Goal: Task Accomplishment & Management: Use online tool/utility

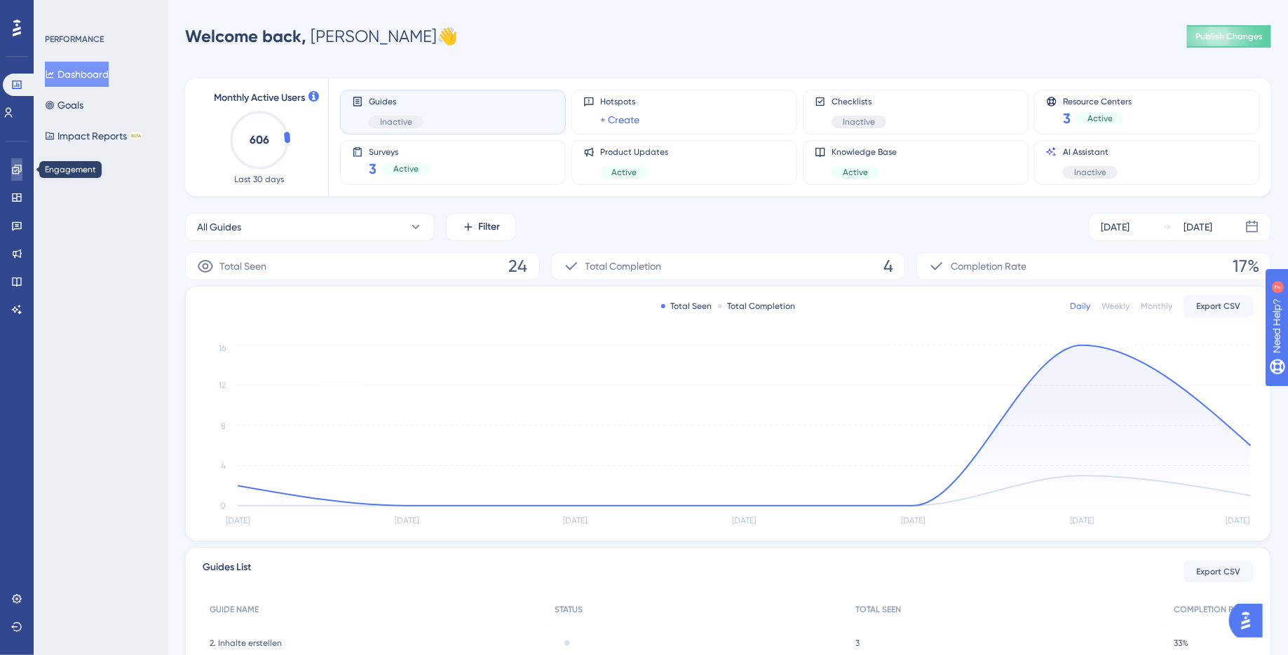
click at [18, 177] on link at bounding box center [16, 169] width 11 height 22
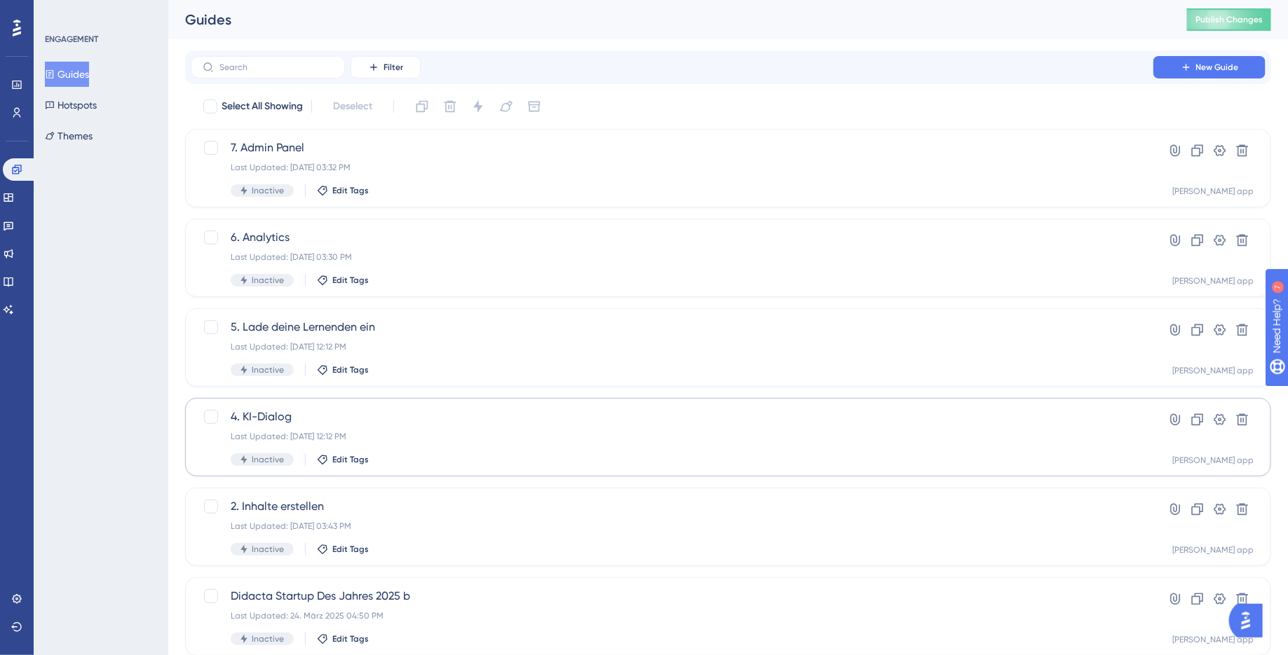
scroll to position [432, 0]
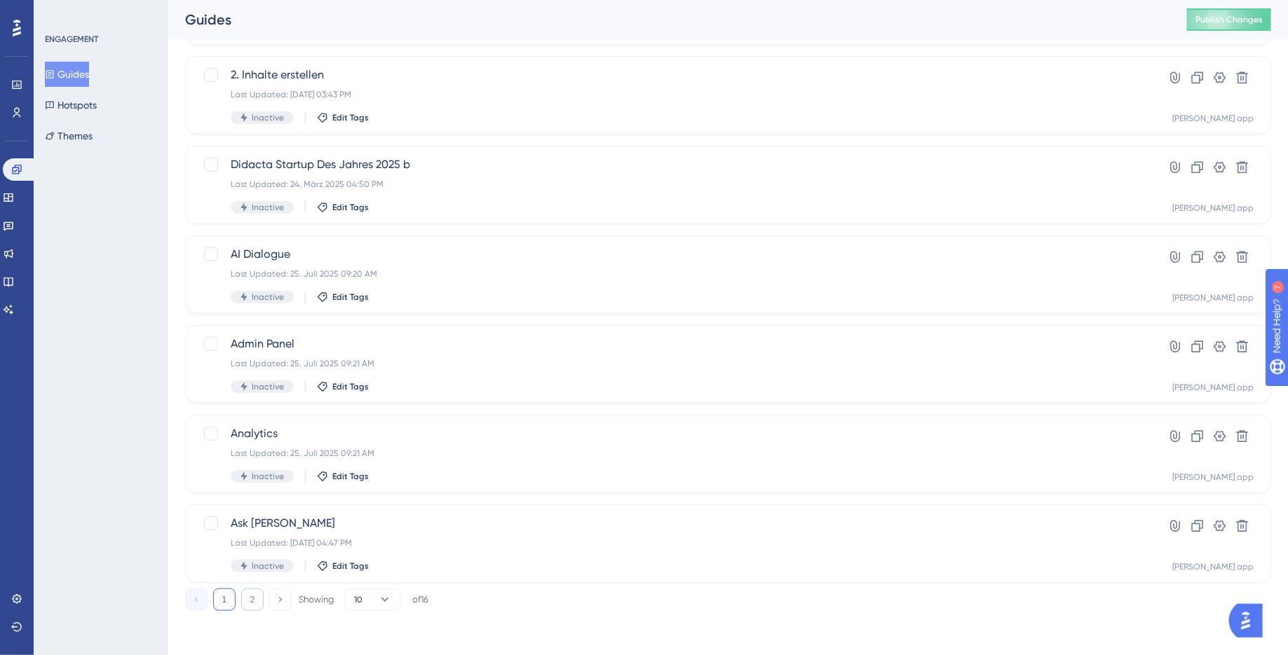
click at [252, 599] on button "2" at bounding box center [252, 600] width 22 height 22
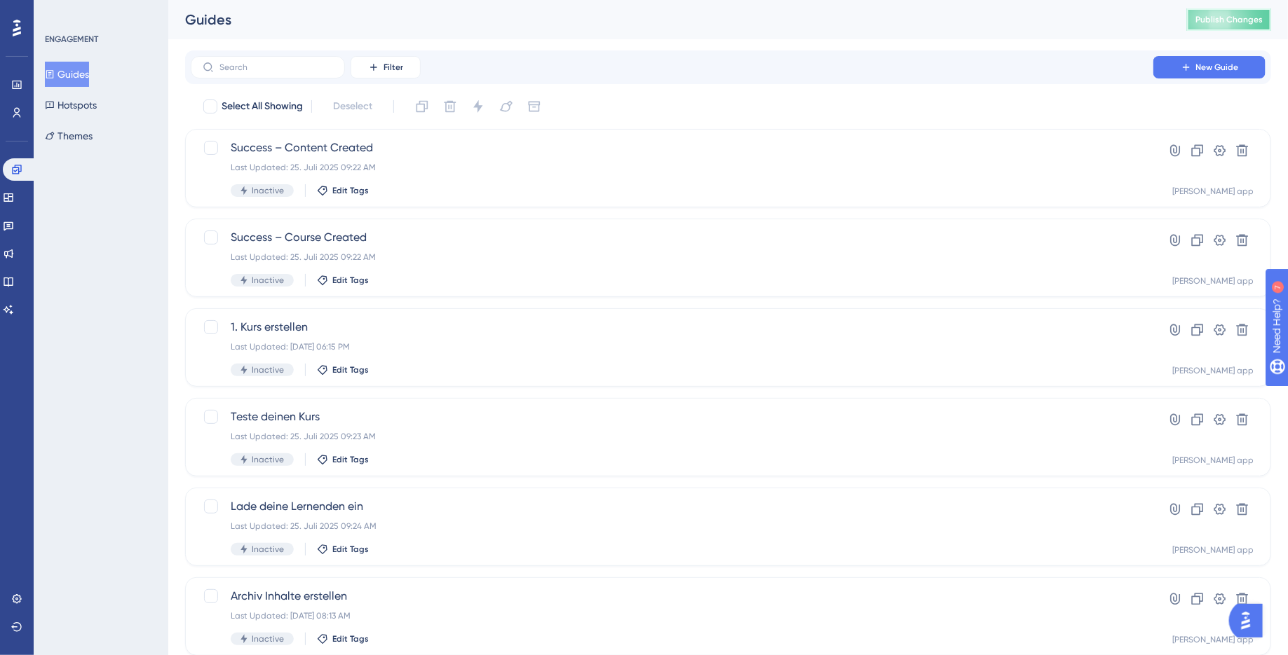
click at [1240, 20] on span "Publish Changes" at bounding box center [1228, 19] width 67 height 11
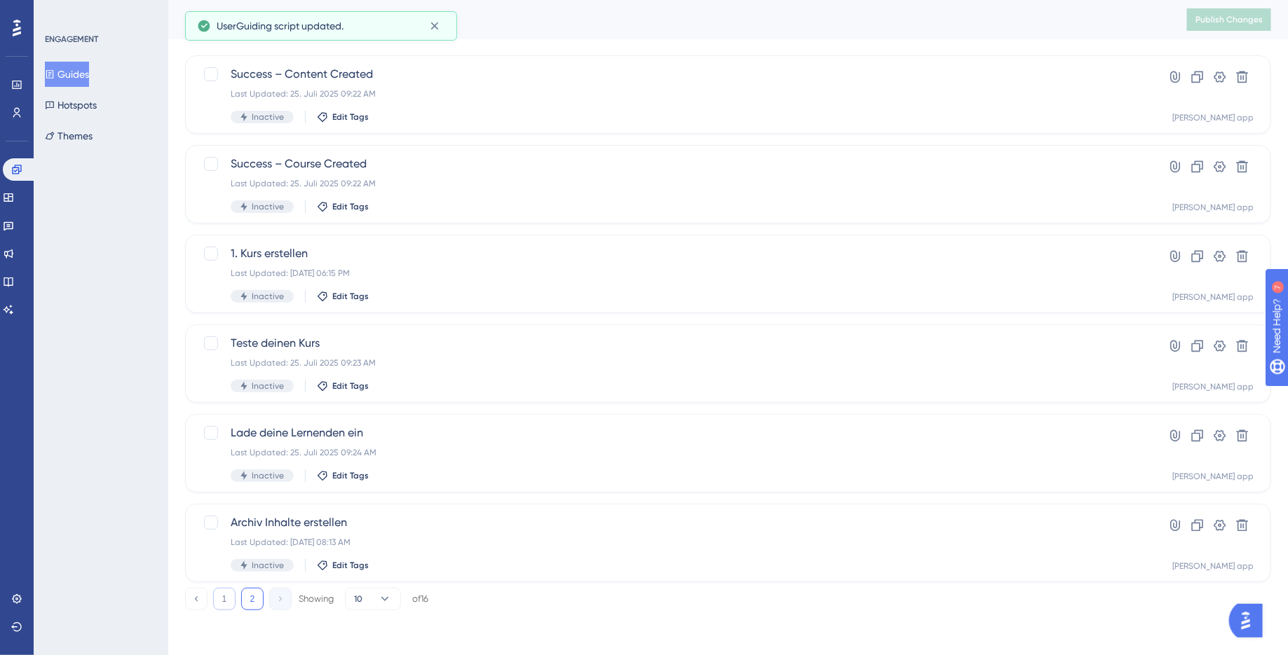
click at [230, 603] on button "1" at bounding box center [224, 599] width 22 height 22
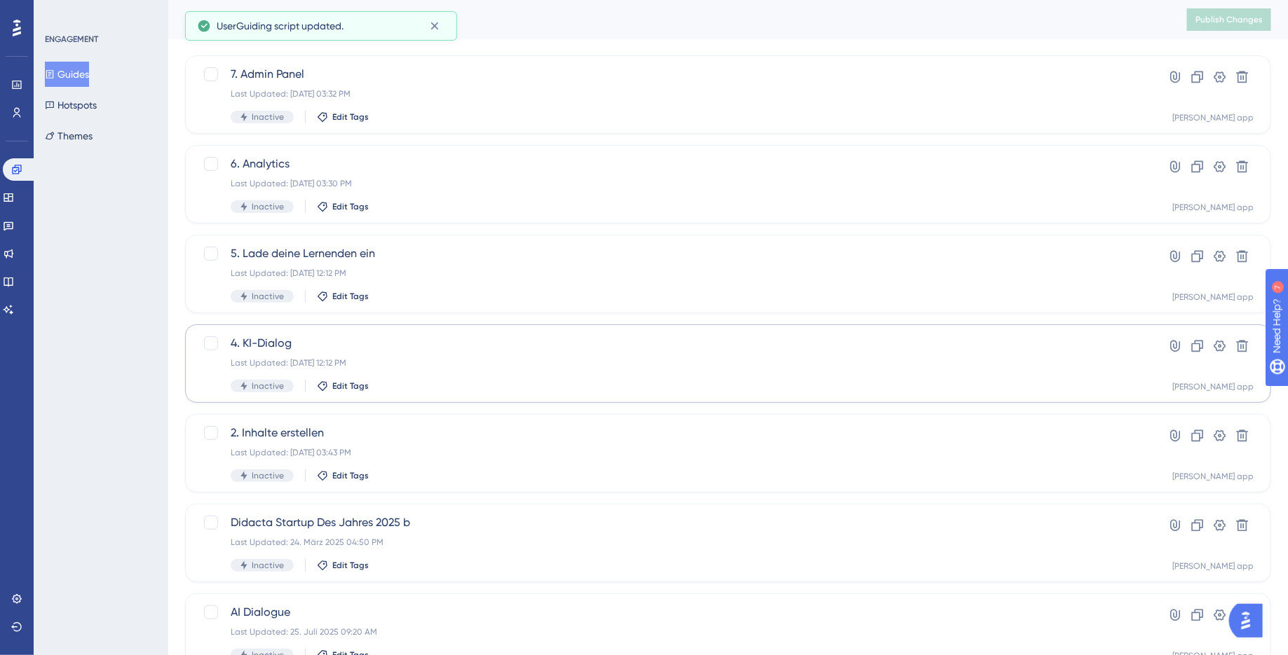
scroll to position [0, 0]
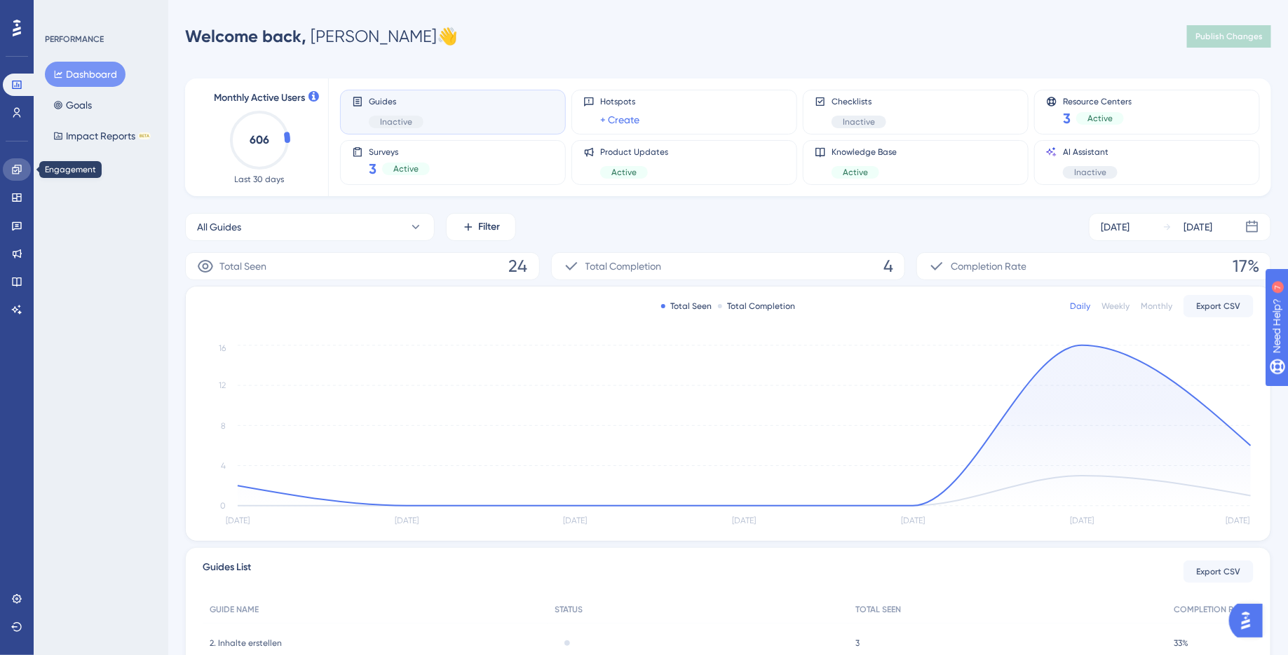
click at [16, 177] on link at bounding box center [17, 169] width 28 height 22
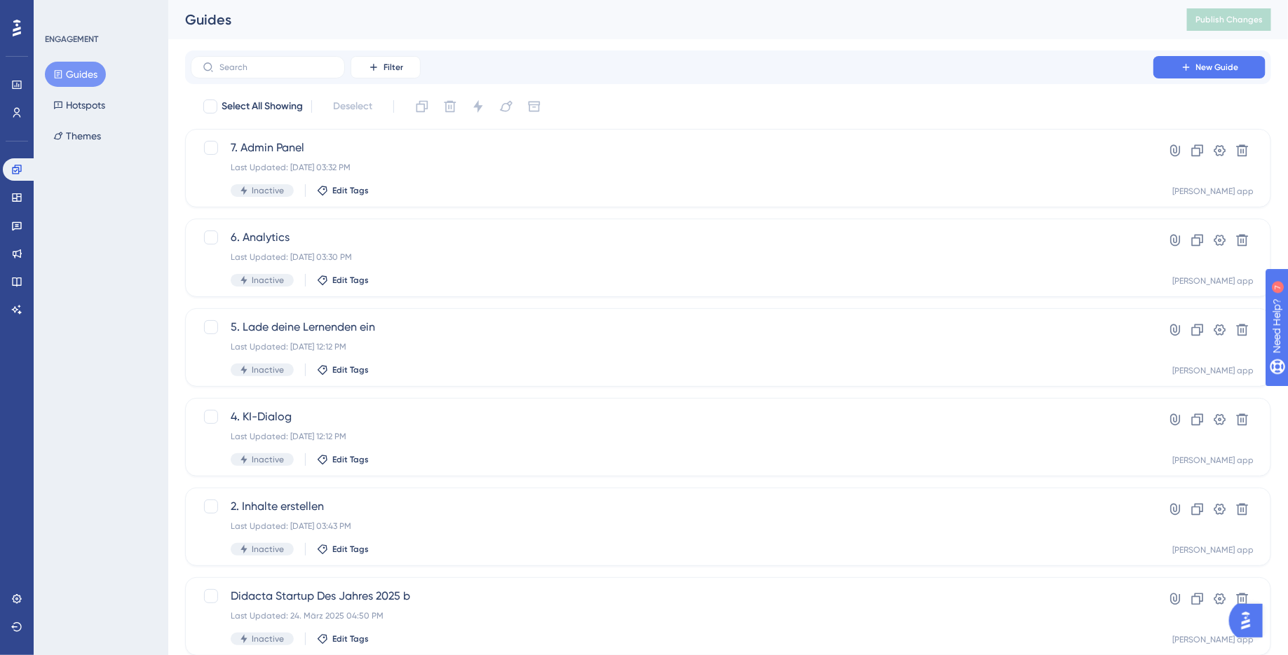
click at [89, 77] on button "Guides" at bounding box center [75, 74] width 61 height 25
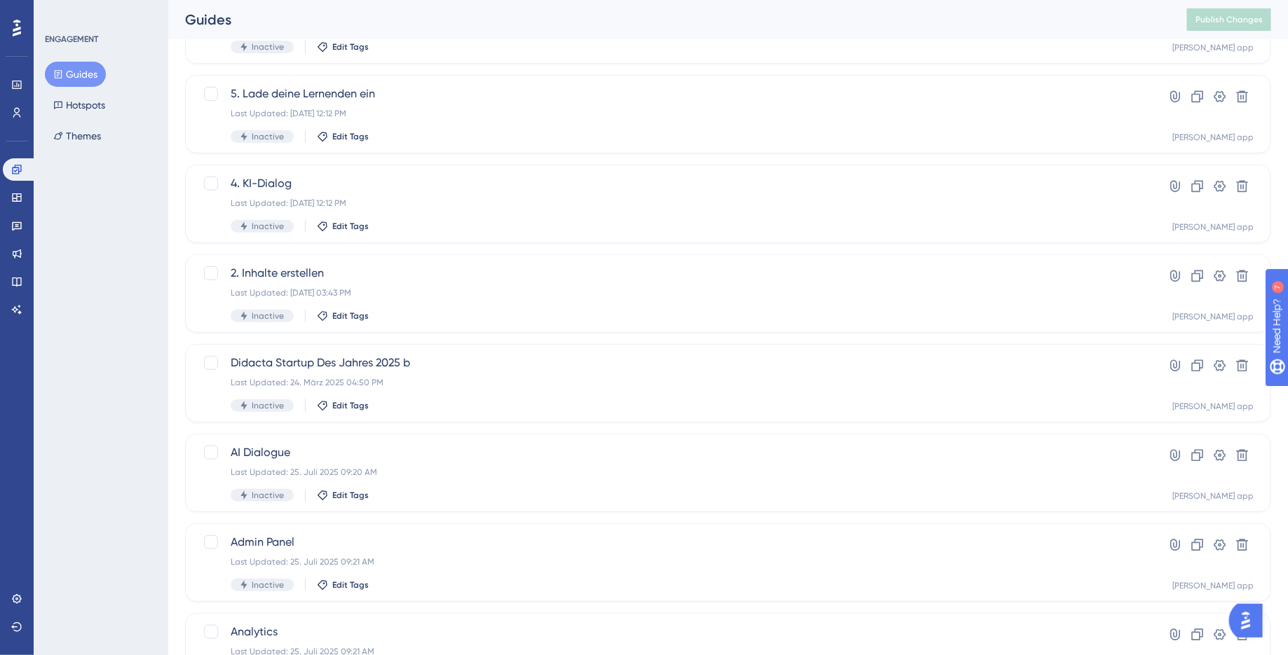
scroll to position [432, 0]
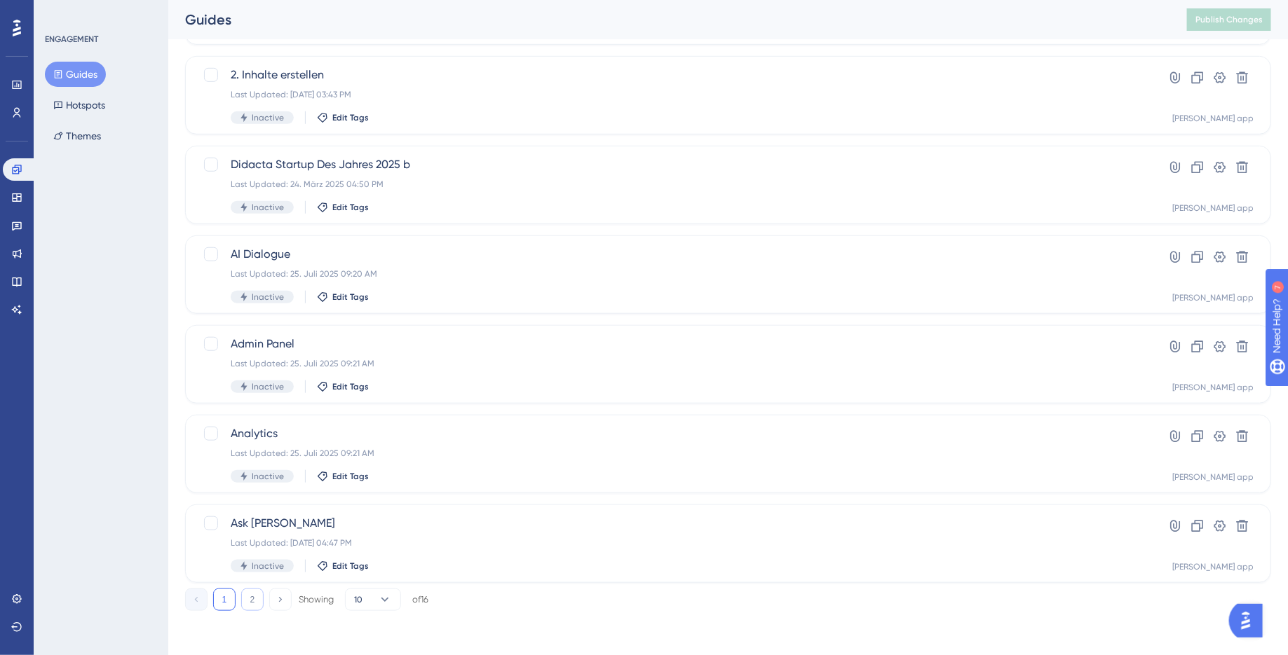
click at [246, 601] on button "2" at bounding box center [252, 600] width 22 height 22
